Goal: Transaction & Acquisition: Purchase product/service

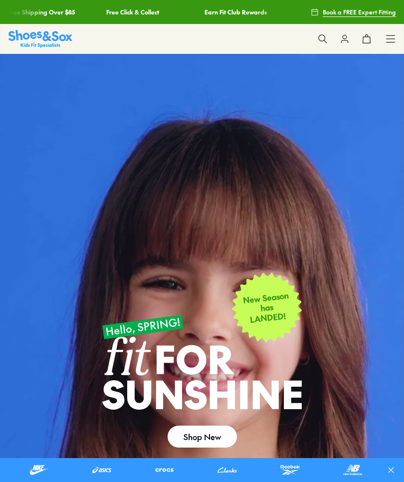
click at [324, 43] on icon at bounding box center [323, 39] width 10 height 10
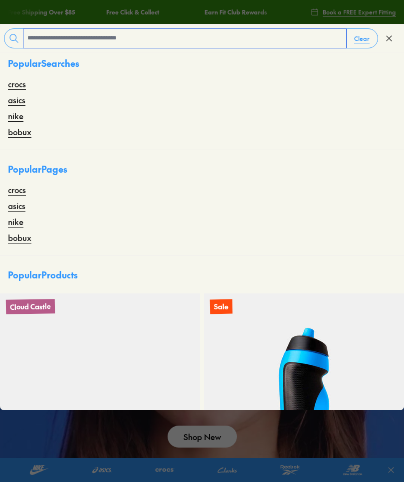
click at [129, 41] on input "text" at bounding box center [184, 38] width 323 height 19
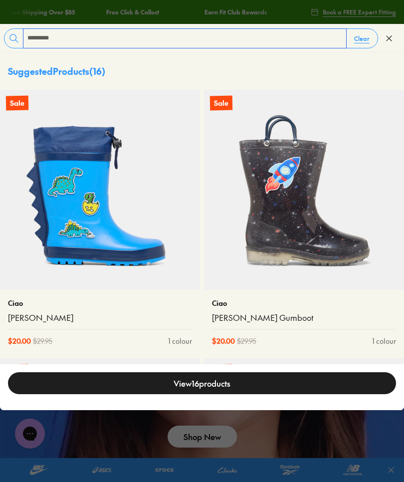
type input "*********"
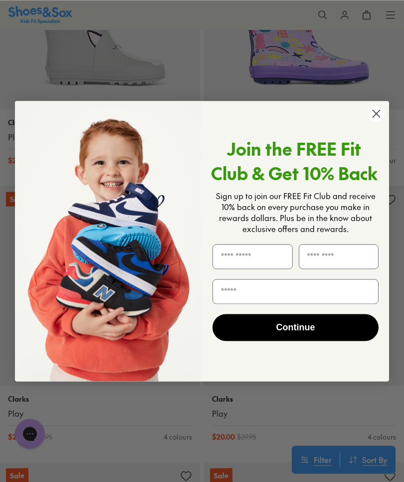
scroll to position [3436, 0]
click at [368, 122] on circle "Close dialog" at bounding box center [376, 113] width 16 height 16
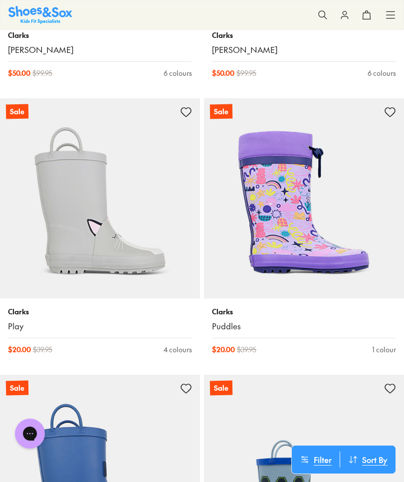
scroll to position [3251, 0]
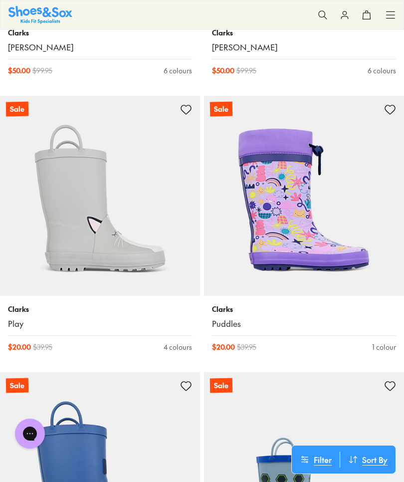
click at [53, 244] on img at bounding box center [100, 196] width 200 height 200
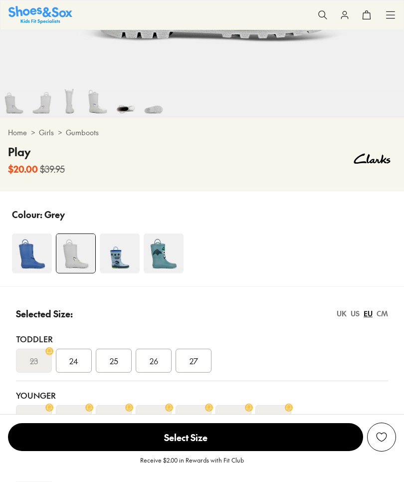
select select "*"
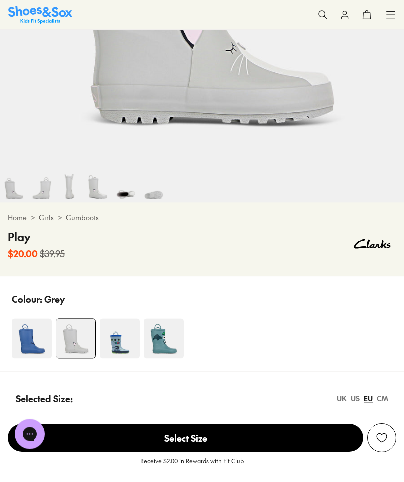
scroll to position [285, 0]
click at [34, 347] on img at bounding box center [32, 339] width 40 height 40
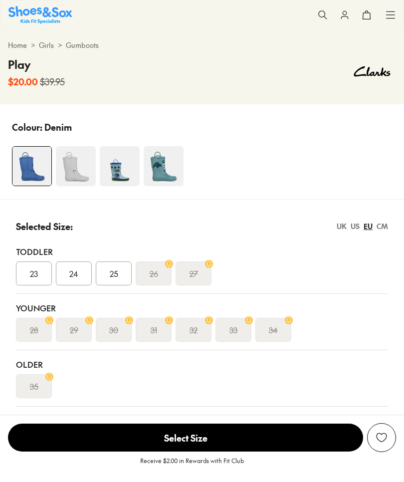
select select "*"
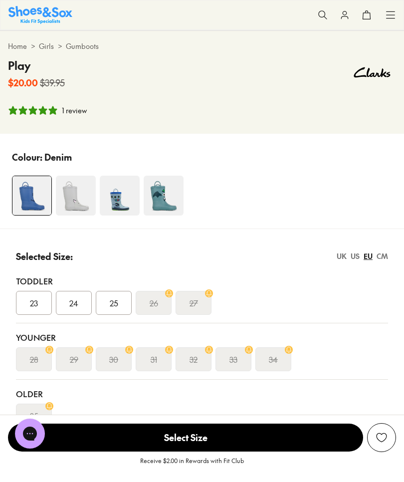
click at [160, 194] on img at bounding box center [164, 196] width 40 height 40
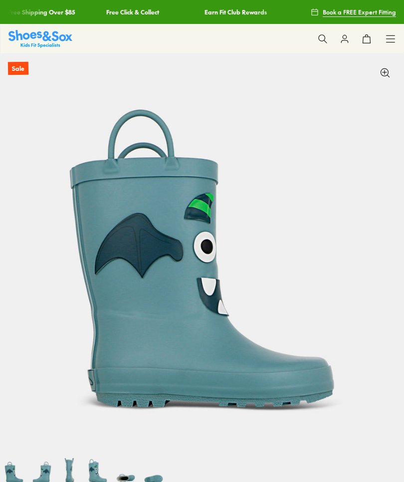
select select "*"
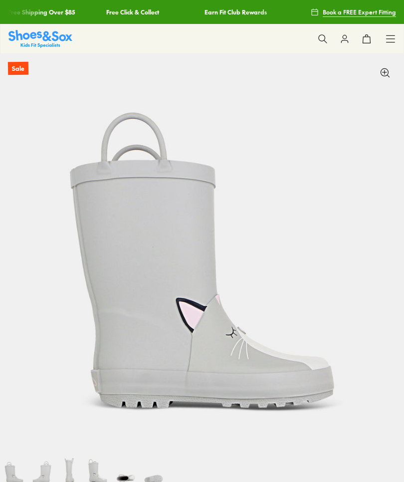
select select "*"
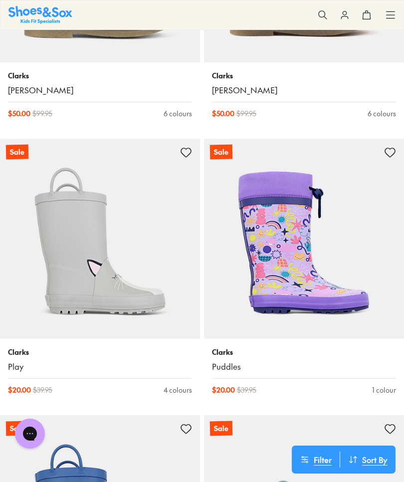
scroll to position [3208, 0]
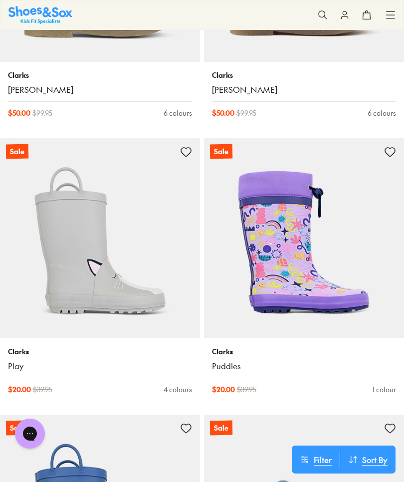
click at [238, 276] on img at bounding box center [304, 238] width 200 height 200
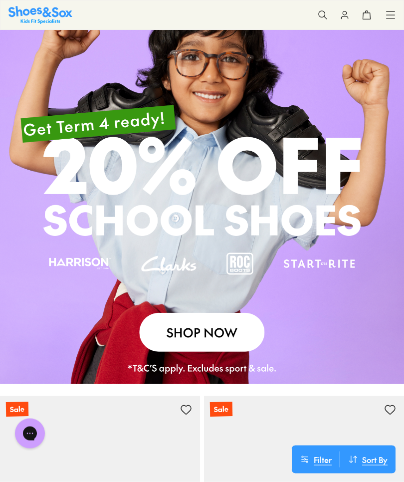
scroll to position [1251, 0]
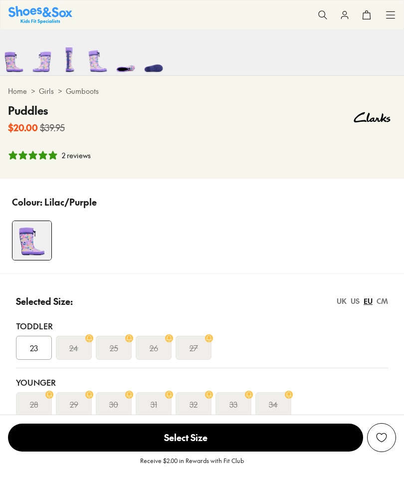
select select "*"
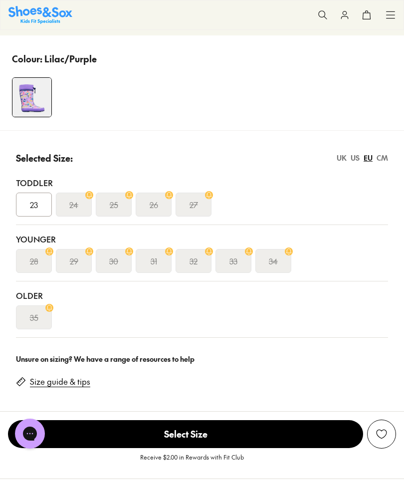
click at [32, 379] on link "Size guide & tips" at bounding box center [60, 381] width 60 height 11
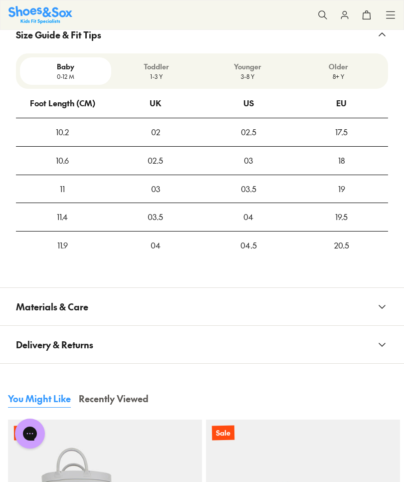
scroll to position [1202, 0]
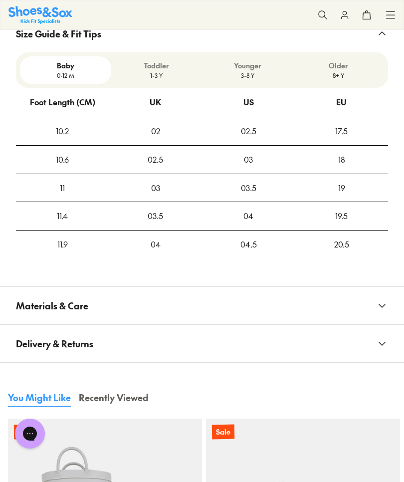
click at [250, 99] on div "US" at bounding box center [249, 102] width 10 height 27
click at [324, 69] on p "Older" at bounding box center [339, 65] width 83 height 10
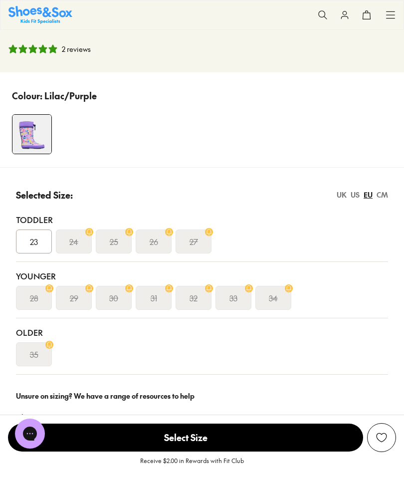
scroll to position [516, 0]
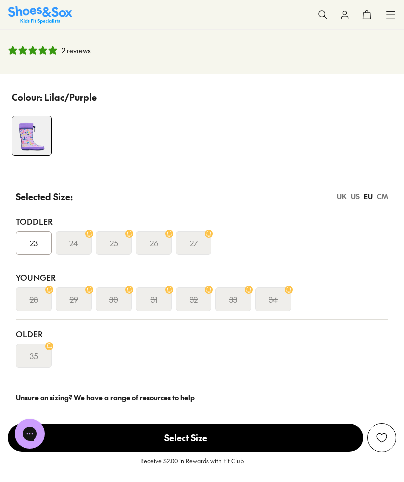
click at [357, 198] on div "US" at bounding box center [355, 196] width 9 height 10
click at [346, 198] on div "UK" at bounding box center [342, 196] width 10 height 10
click at [365, 198] on div "EU" at bounding box center [368, 196] width 9 height 10
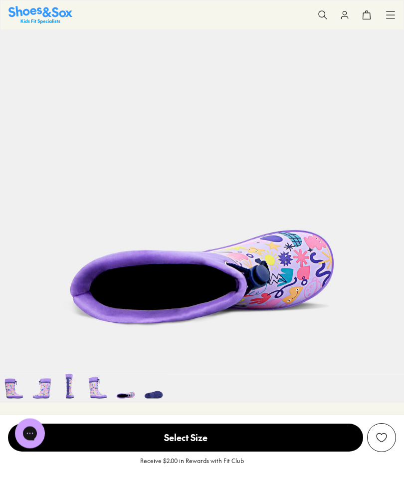
scroll to position [0, 0]
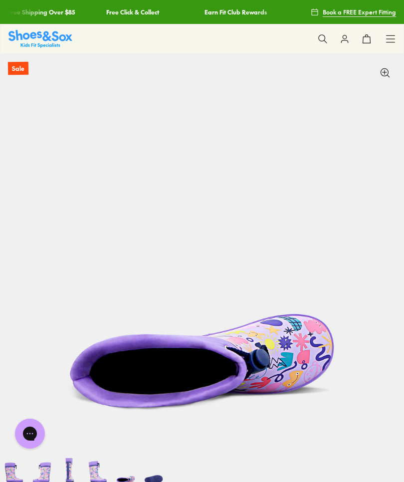
scroll to position [589, 0]
